Goal: Task Accomplishment & Management: Use online tool/utility

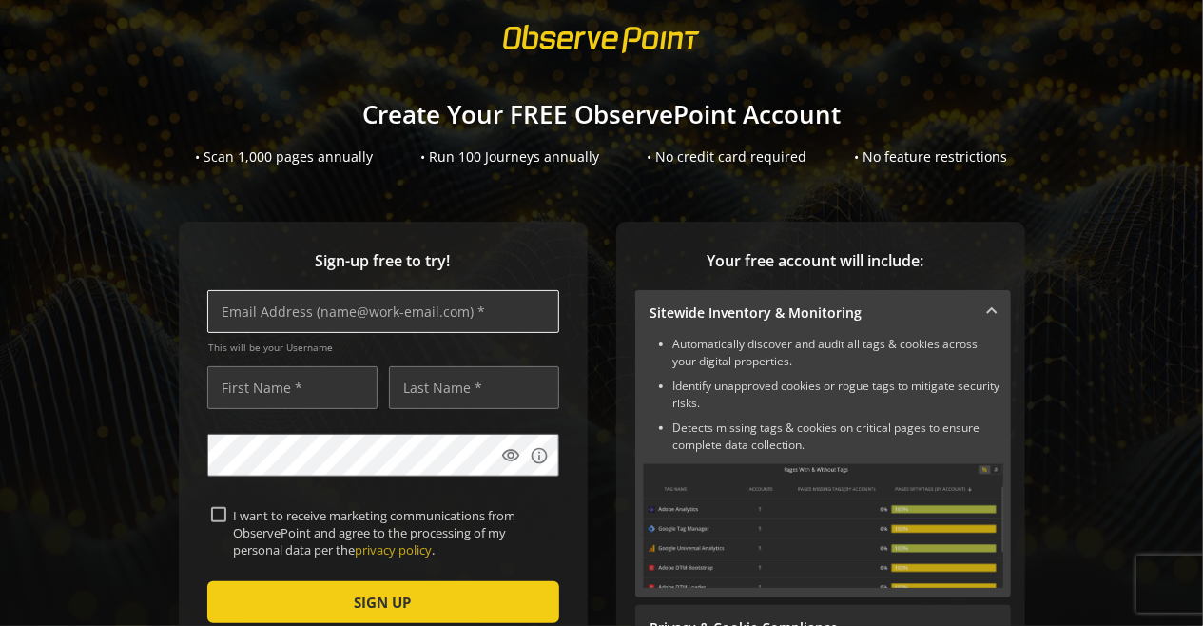
scroll to position [65, 0]
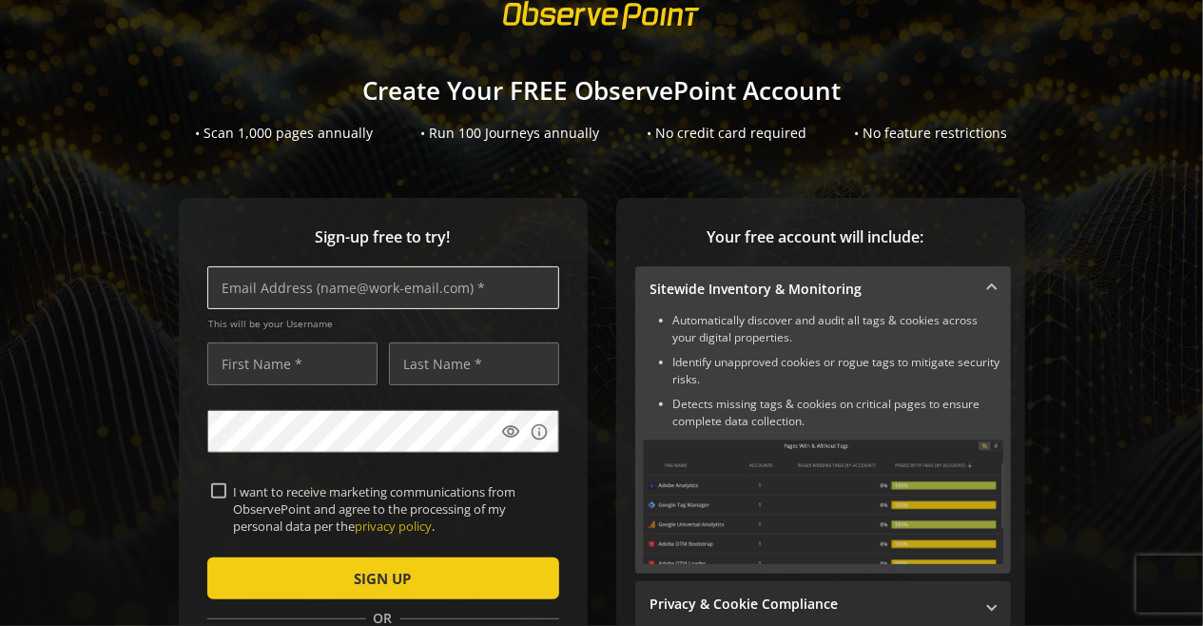
click at [465, 283] on input "text" at bounding box center [383, 287] width 352 height 43
type input "[PERSON_NAME][EMAIL_ADDRESS][DOMAIN_NAME]"
type input "[PERSON_NAME]"
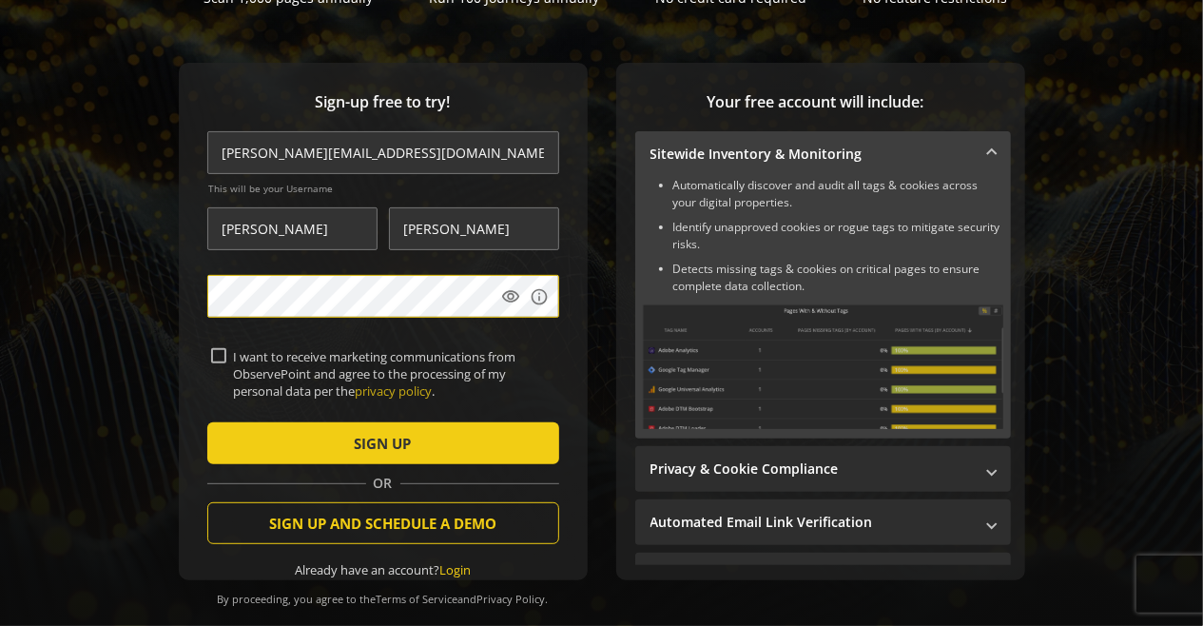
scroll to position [202, 0]
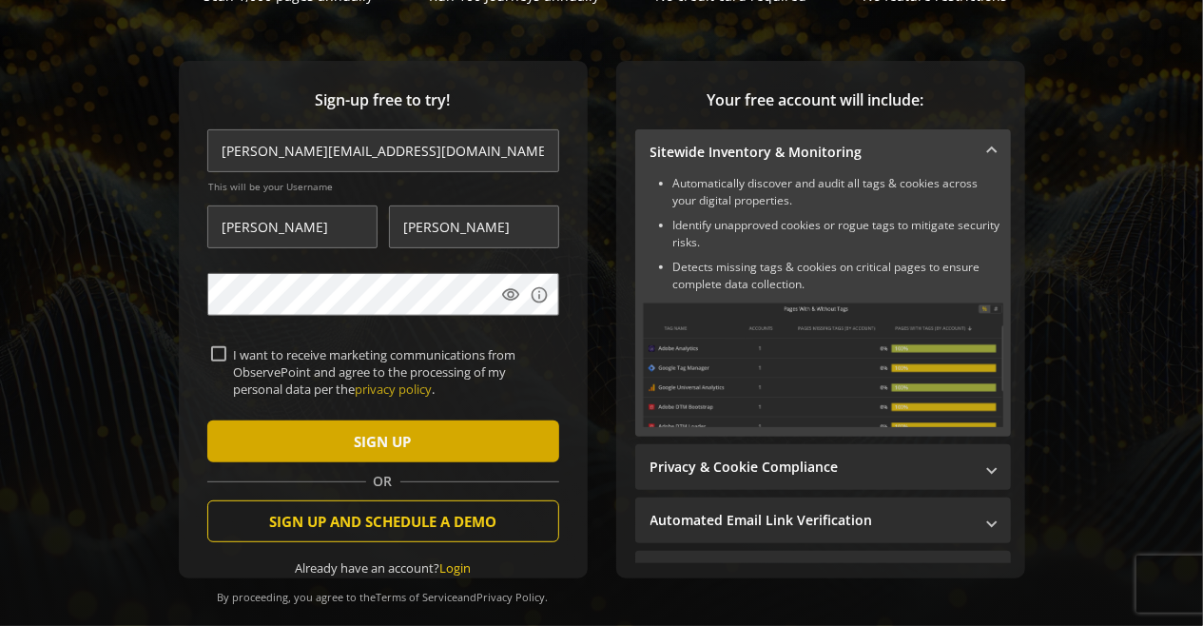
click at [299, 440] on span "submit" at bounding box center [383, 442] width 352 height 46
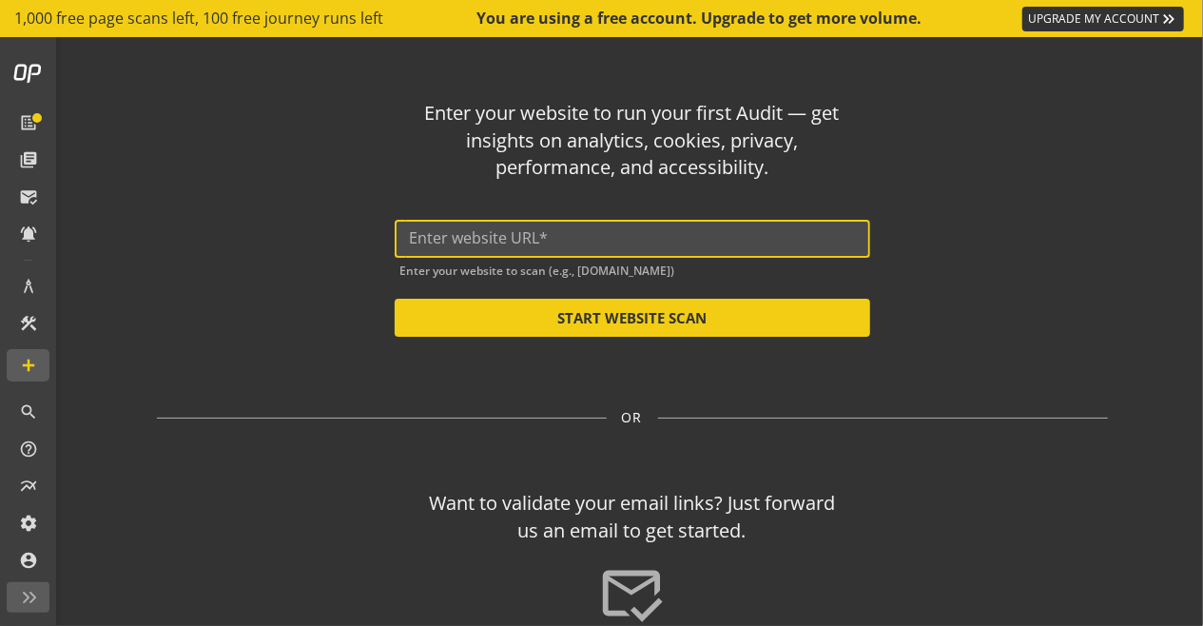
click at [442, 239] on input "text" at bounding box center [632, 238] width 445 height 18
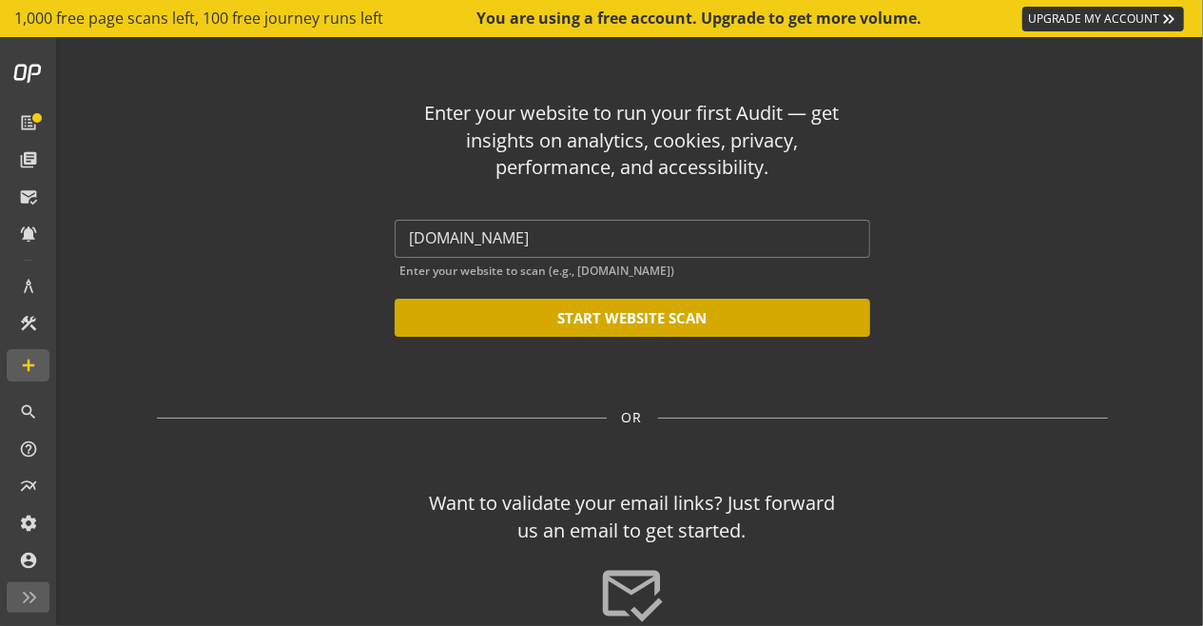
click at [570, 322] on button "START WEBSITE SCAN" at bounding box center [633, 318] width 476 height 38
type input "[URL][DOMAIN_NAME]"
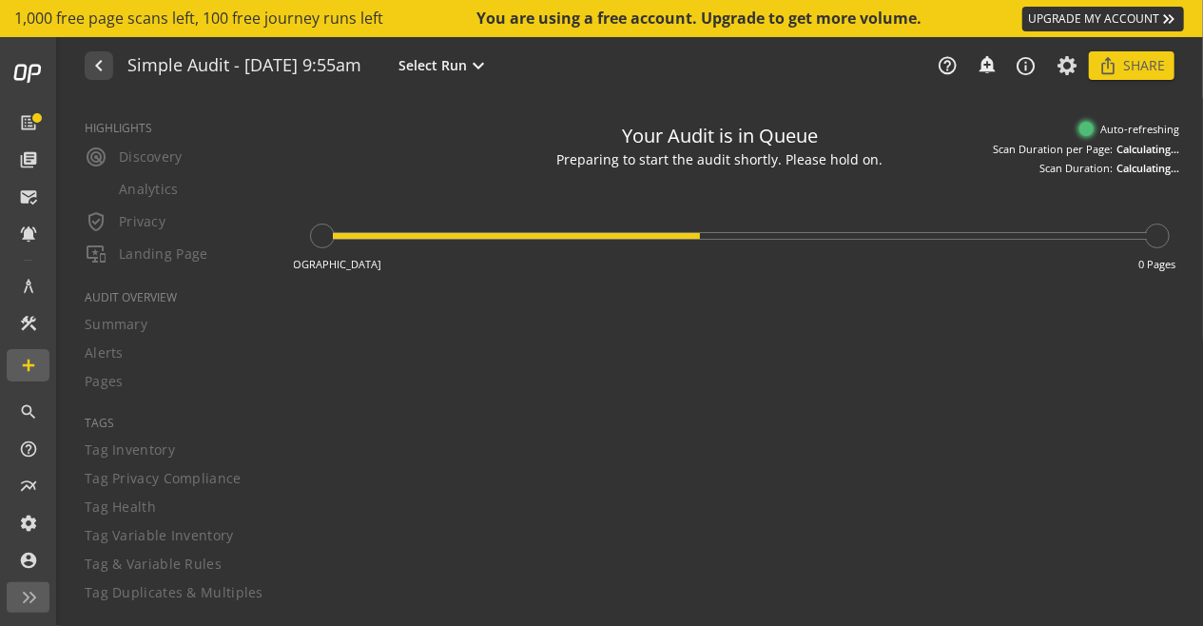
type textarea "Notes can include: -a description of what this audit is validating -changes in …"
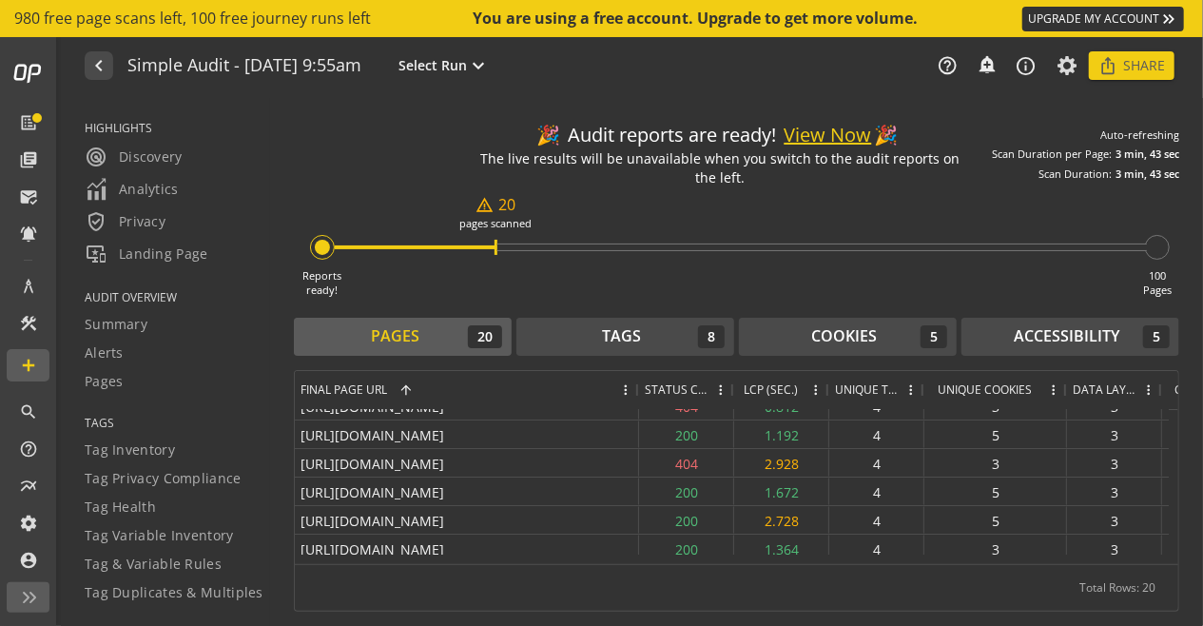
drag, startPoint x: 500, startPoint y: 393, endPoint x: 634, endPoint y: 389, distance: 134.2
click at [634, 389] on div at bounding box center [638, 390] width 8 height 38
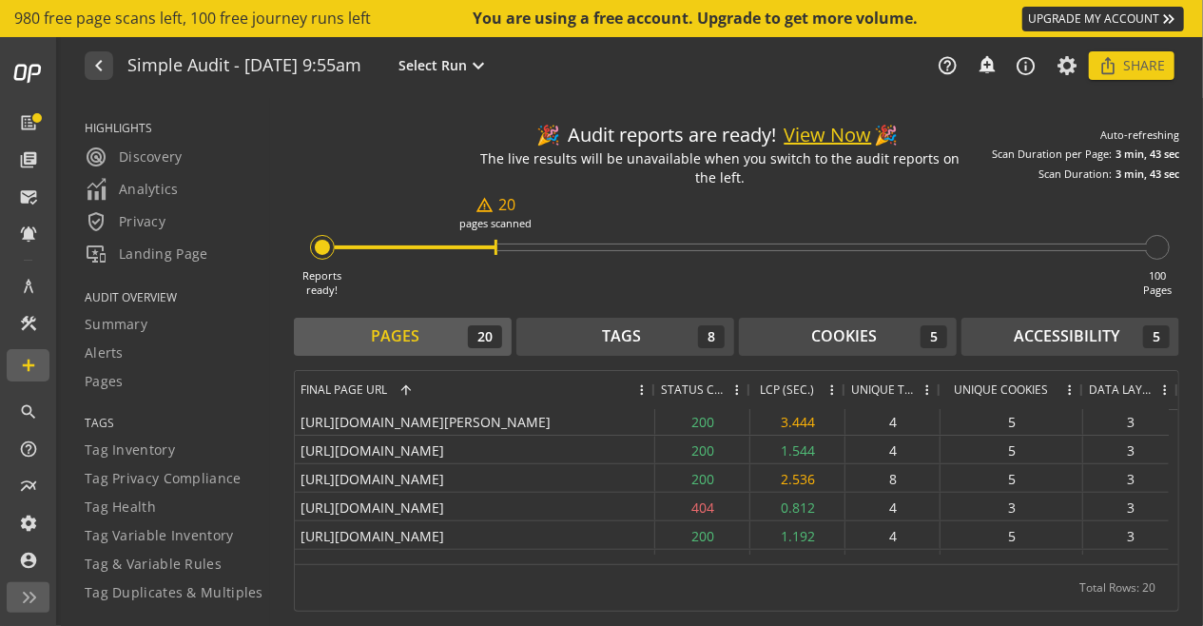
drag, startPoint x: 637, startPoint y: 388, endPoint x: 658, endPoint y: 388, distance: 20.9
click at [658, 388] on div "Final Page URL 1 Status Code LCP (SEC.)" at bounding box center [808, 390] width 1026 height 38
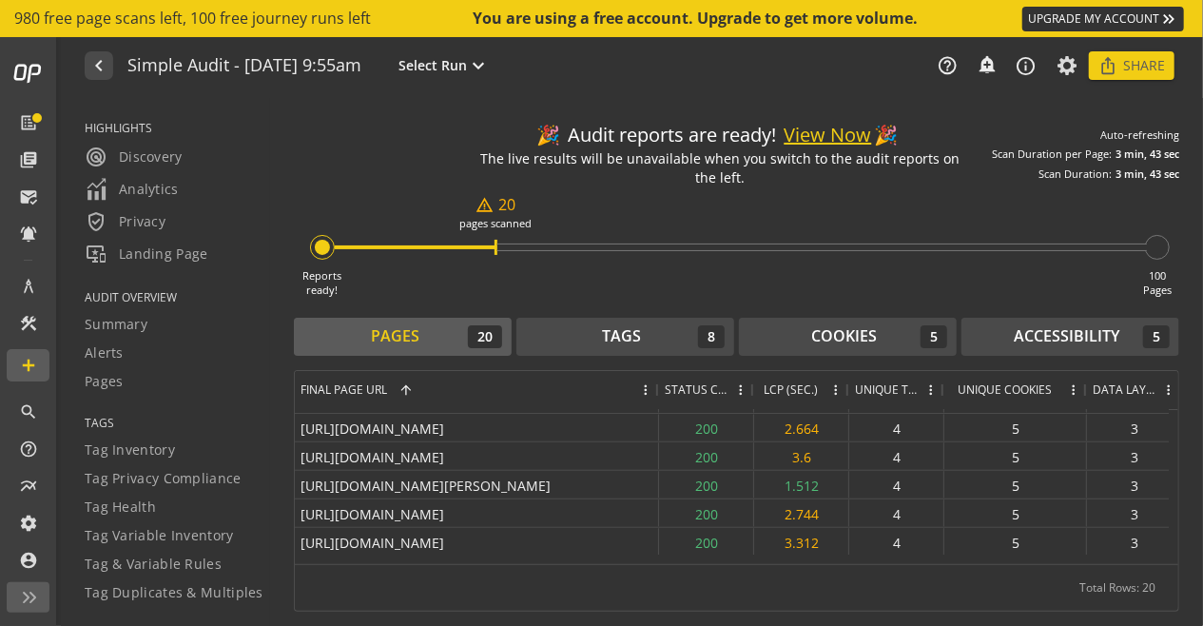
click at [833, 135] on button "View Now" at bounding box center [829, 136] width 88 height 28
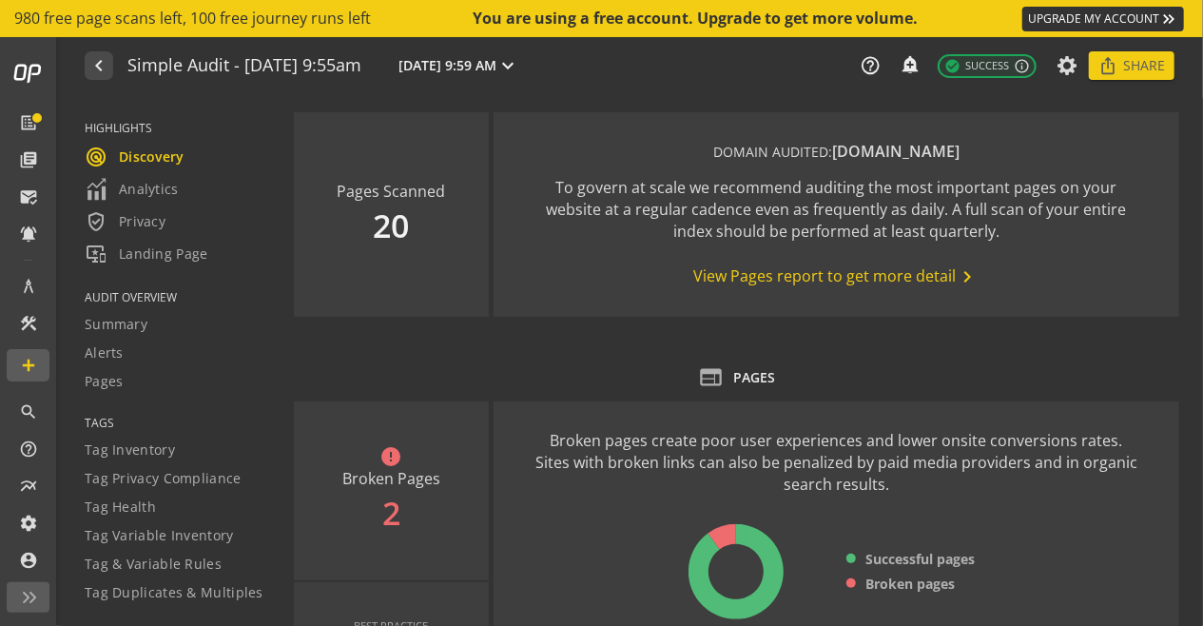
click at [850, 279] on span "View Pages report to get more detail chevron_right" at bounding box center [835, 276] width 285 height 23
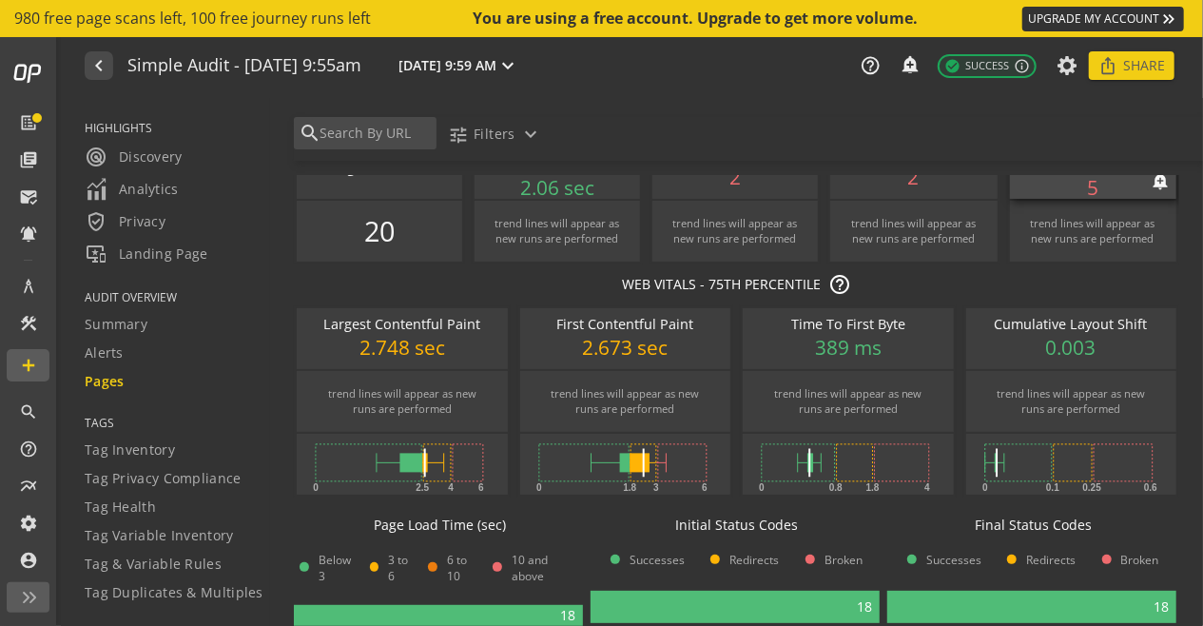
click at [1010, 199] on div "Pages with Broken Links notifications_none add_alert 5" at bounding box center [1093, 168] width 167 height 61
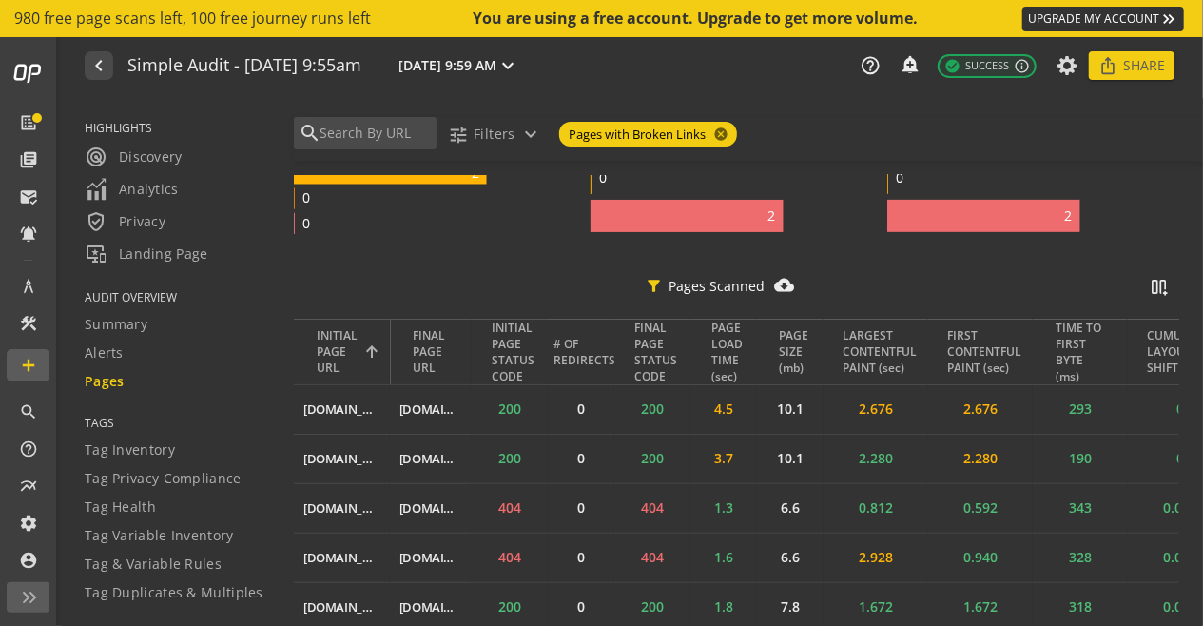
scroll to position [519, 0]
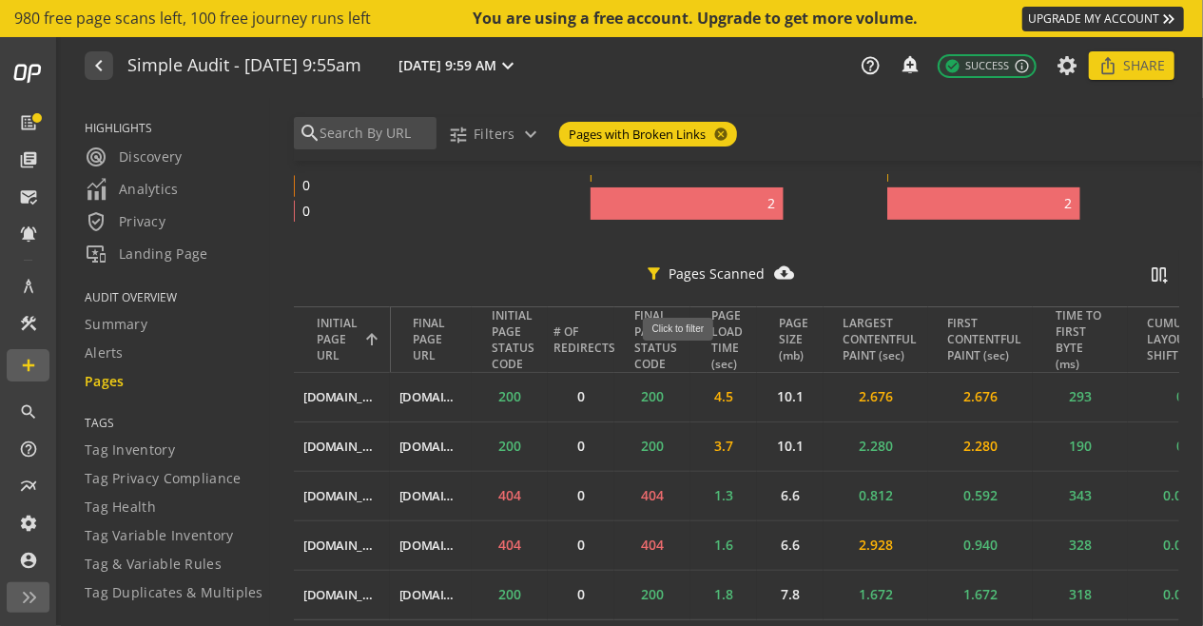
click at [685, 220] on rect at bounding box center [687, 203] width 193 height 32
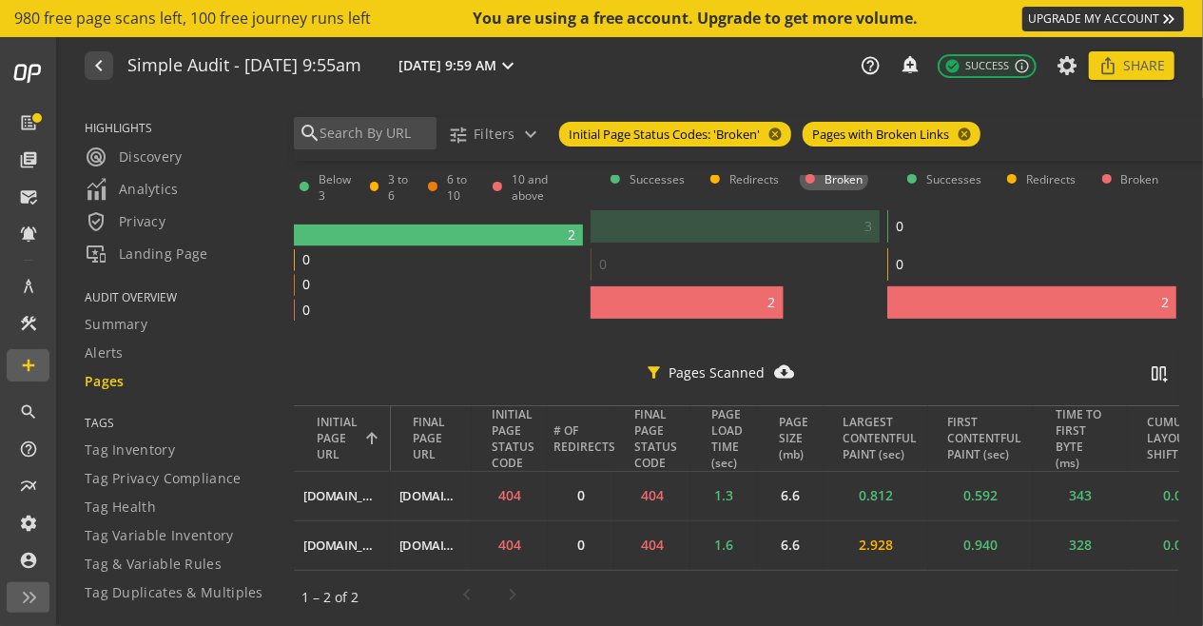
scroll to position [567, 0]
drag, startPoint x: 396, startPoint y: 437, endPoint x: 516, endPoint y: 432, distance: 119.9
click at [516, 432] on tr "INITIAL PAGE URL FINAL PAGE URL INITIAL PAGE STATUS CODE # OF REDIRECTS FINAL P…" at bounding box center [763, 438] width 939 height 67
drag, startPoint x: 390, startPoint y: 433, endPoint x: 504, endPoint y: 423, distance: 114.5
click at [504, 423] on tr "INITIAL PAGE URL FINAL PAGE URL INITIAL PAGE STATUS CODE # OF REDIRECTS FINAL P…" at bounding box center [763, 438] width 939 height 67
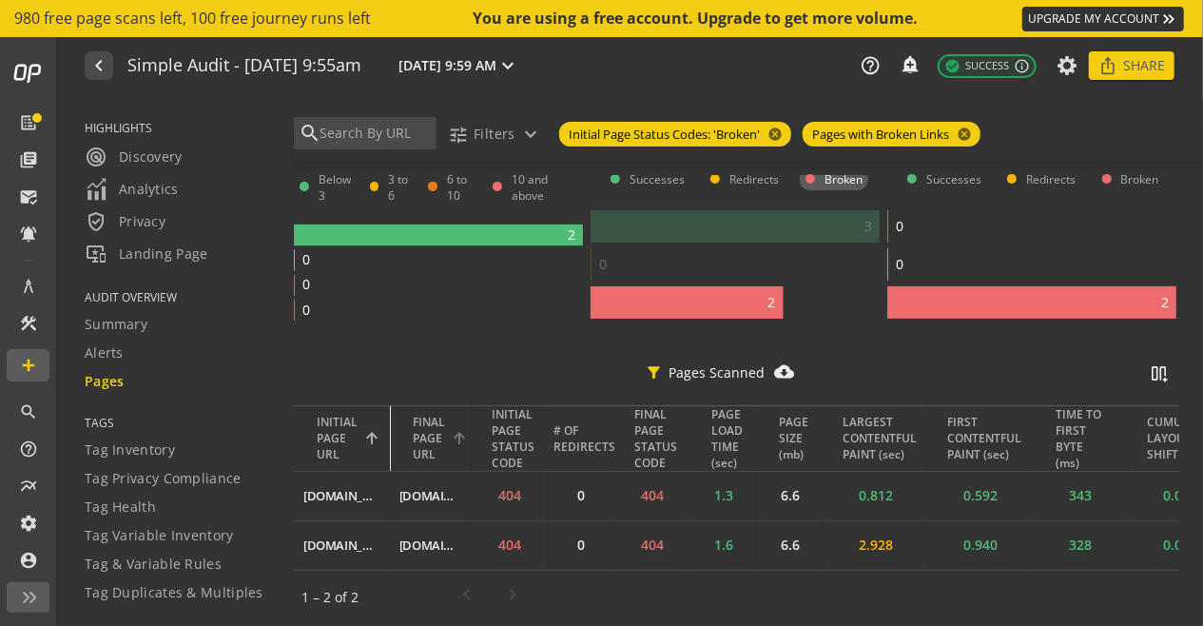
drag, startPoint x: 392, startPoint y: 427, endPoint x: 430, endPoint y: 435, distance: 38.8
click at [430, 435] on tr "INITIAL PAGE URL FINAL PAGE URL INITIAL PAGE STATUS CODE # OF REDIRECTS FINAL P…" at bounding box center [763, 438] width 939 height 67
drag, startPoint x: 384, startPoint y: 439, endPoint x: 450, endPoint y: 426, distance: 66.8
click at [450, 426] on tr "INITIAL PAGE URL FINAL PAGE URL INITIAL PAGE STATUS CODE # OF REDIRECTS FINAL P…" at bounding box center [763, 438] width 939 height 67
